Goal: Go to known website: Access a specific website the user already knows

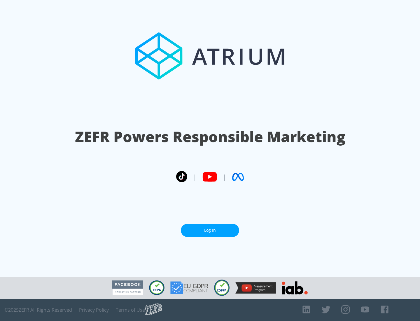
click at [210, 230] on link "Log In" at bounding box center [210, 230] width 58 height 13
